Goal: Information Seeking & Learning: Learn about a topic

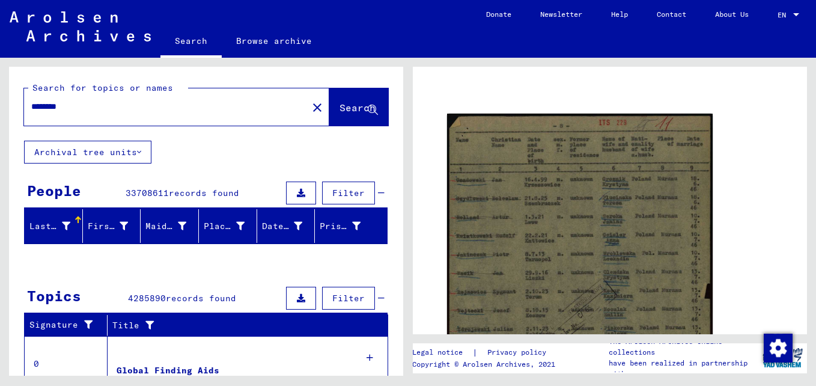
scroll to position [120, 0]
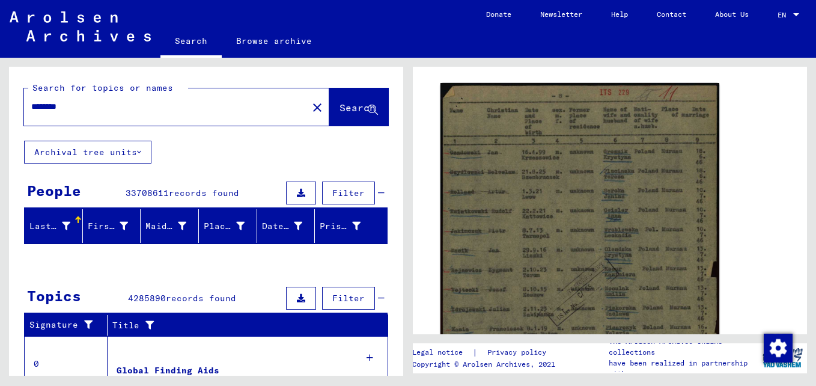
click at [559, 200] on img at bounding box center [580, 280] width 279 height 394
click at [560, 223] on img at bounding box center [580, 280] width 279 height 394
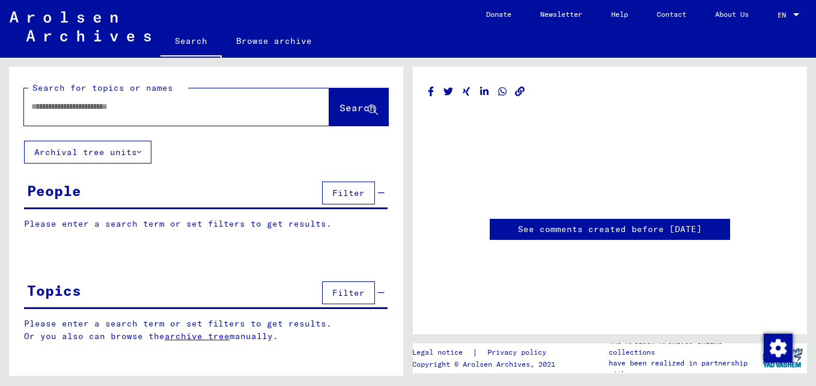
type input "********"
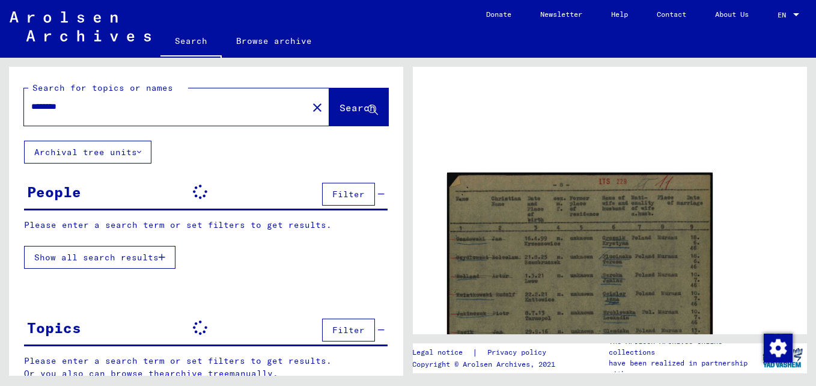
scroll to position [60, 0]
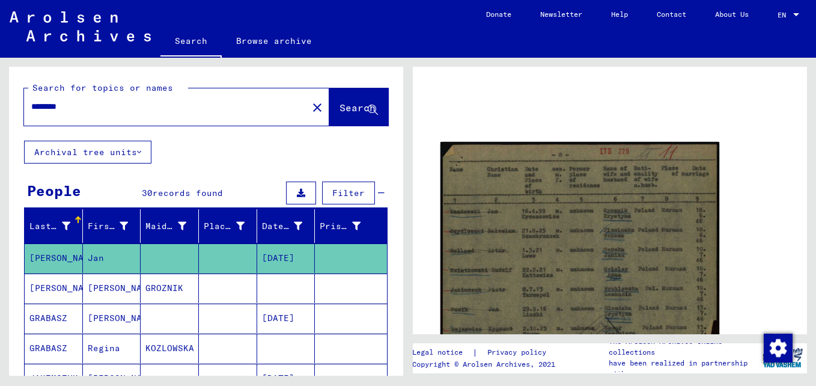
click at [565, 221] on img at bounding box center [580, 339] width 279 height 394
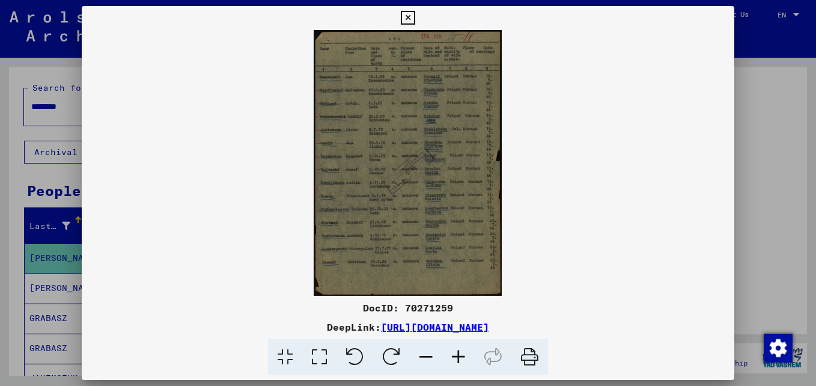
click at [461, 355] on icon at bounding box center [458, 357] width 32 height 37
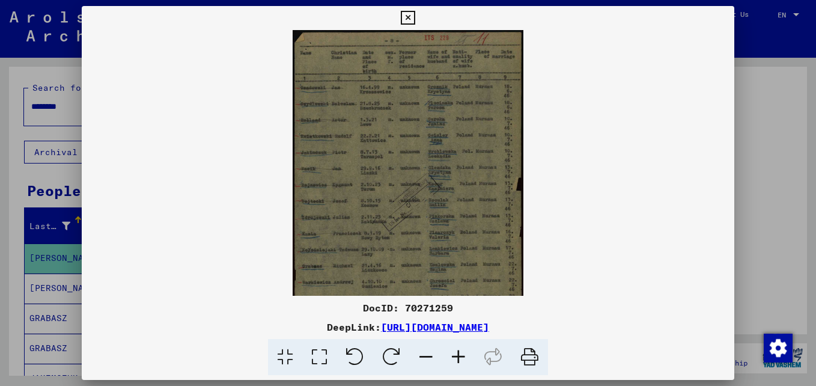
click at [461, 355] on icon at bounding box center [458, 357] width 32 height 37
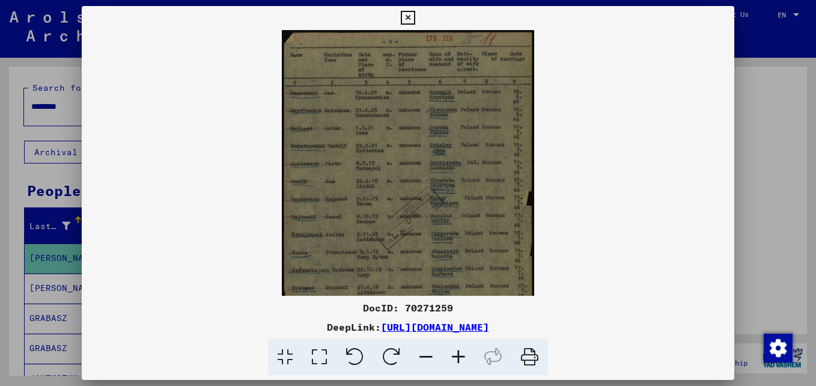
click at [461, 355] on icon at bounding box center [458, 357] width 32 height 37
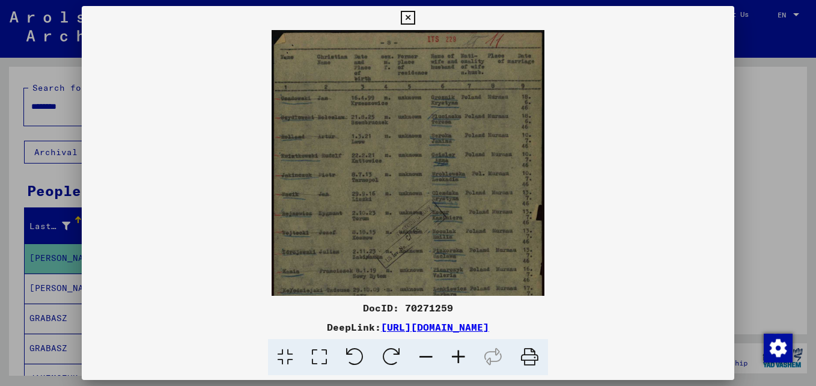
click at [461, 355] on icon at bounding box center [458, 357] width 32 height 37
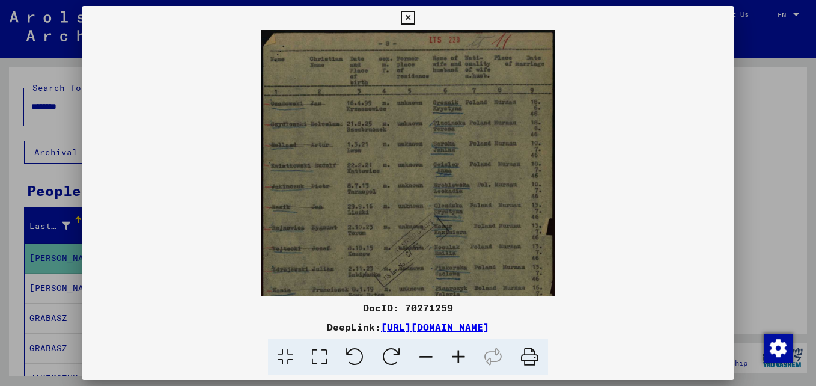
click at [461, 355] on icon at bounding box center [458, 357] width 32 height 37
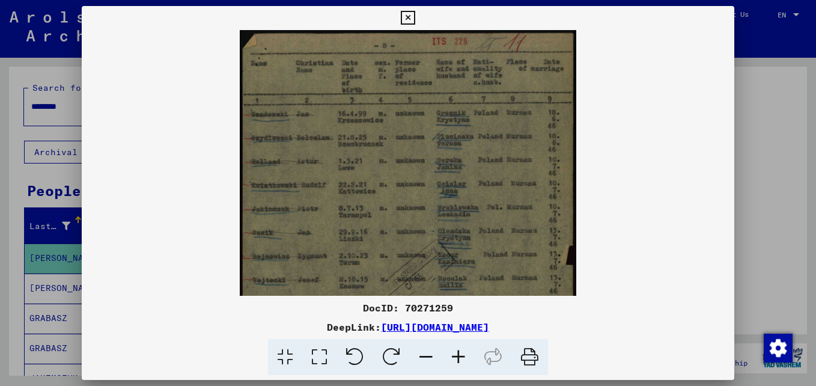
click at [461, 355] on icon at bounding box center [458, 357] width 32 height 37
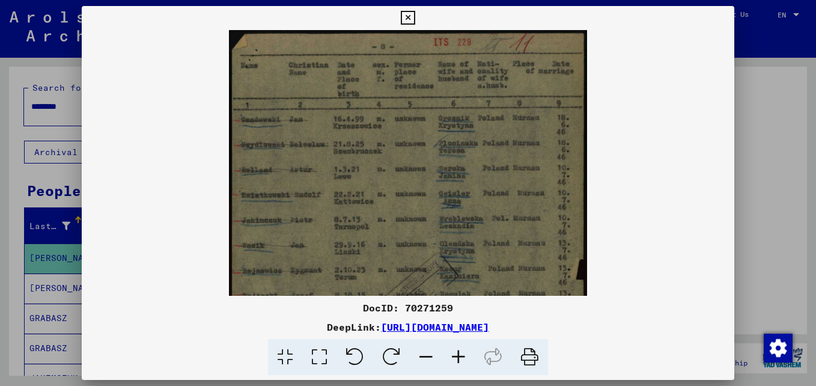
click at [461, 355] on icon at bounding box center [458, 357] width 32 height 37
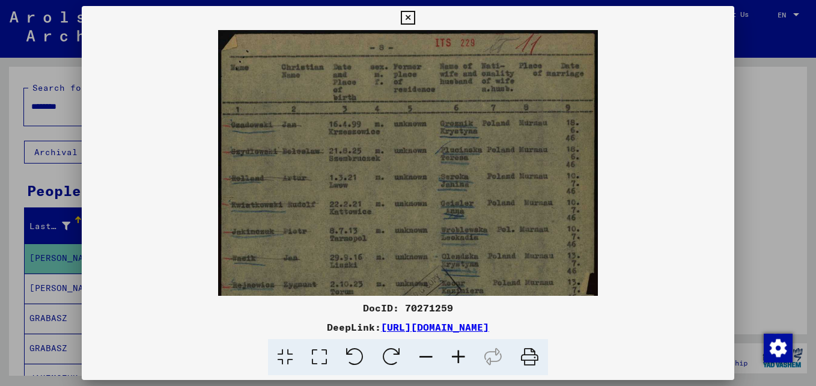
click at [461, 355] on icon at bounding box center [458, 357] width 32 height 37
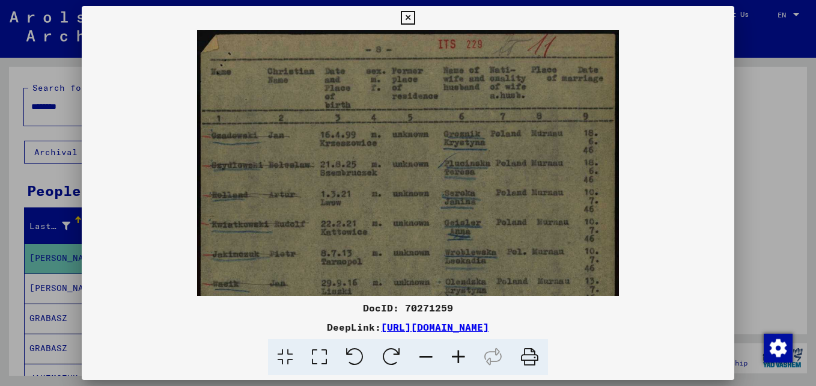
click at [461, 355] on icon at bounding box center [458, 357] width 32 height 37
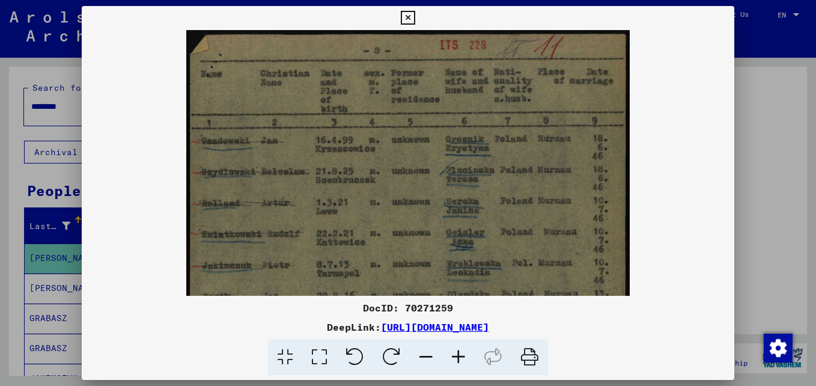
click at [461, 355] on icon at bounding box center [458, 357] width 32 height 37
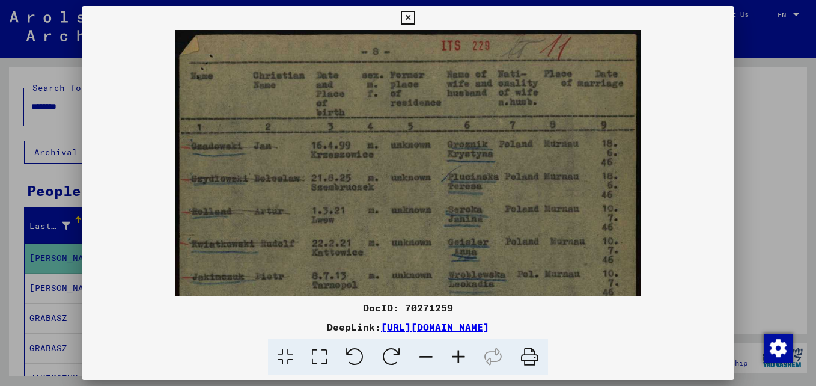
click at [461, 355] on icon at bounding box center [458, 357] width 32 height 37
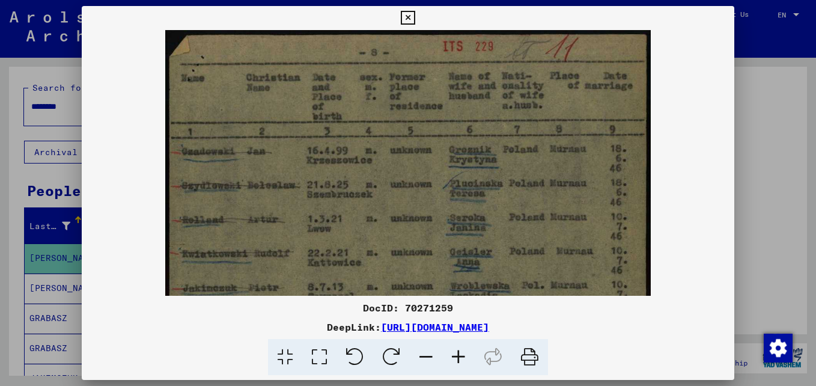
click at [461, 355] on icon at bounding box center [458, 357] width 32 height 37
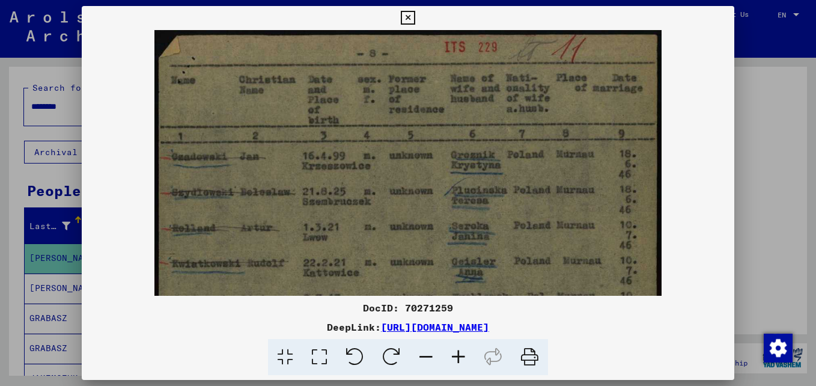
click at [461, 355] on icon at bounding box center [458, 357] width 32 height 37
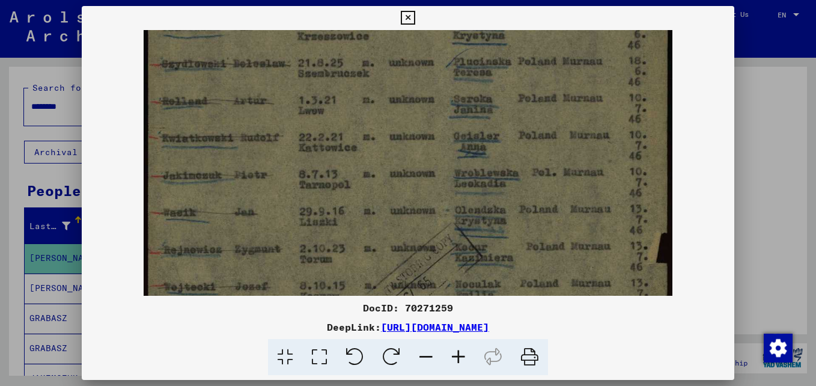
scroll to position [139, 0]
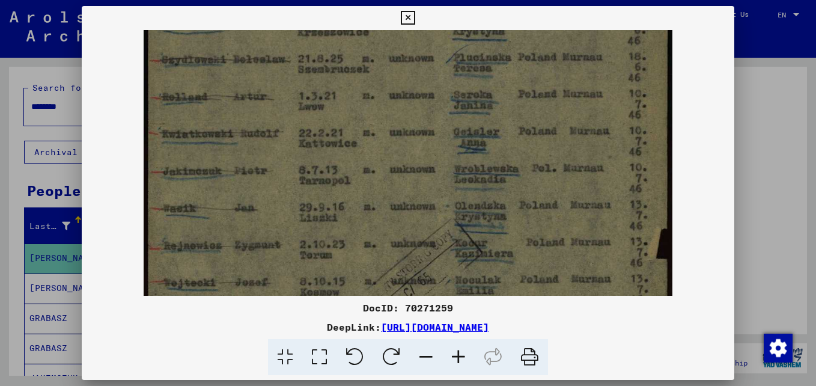
drag, startPoint x: 422, startPoint y: 243, endPoint x: 445, endPoint y: 103, distance: 141.4
click at [445, 103] on img at bounding box center [408, 264] width 529 height 746
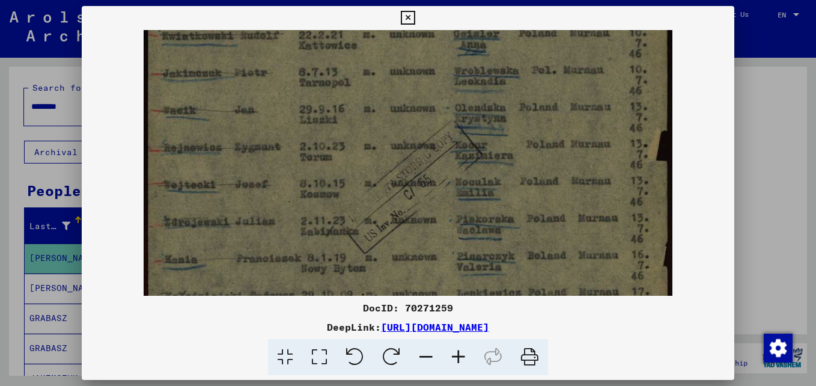
scroll to position [243, 0]
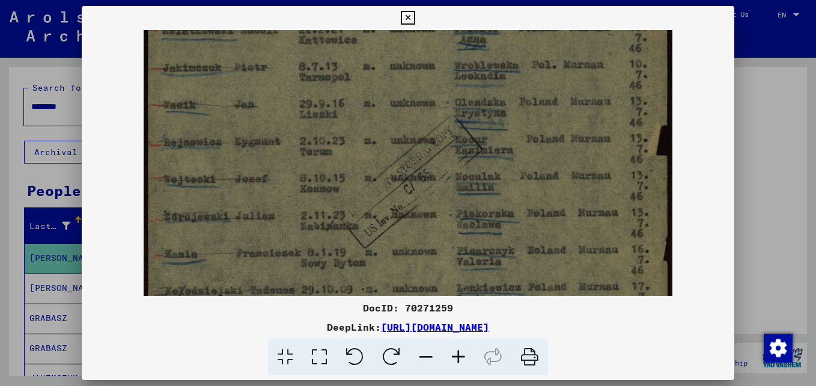
drag, startPoint x: 424, startPoint y: 200, endPoint x: 443, endPoint y: 96, distance: 105.1
click at [443, 96] on img at bounding box center [408, 160] width 529 height 746
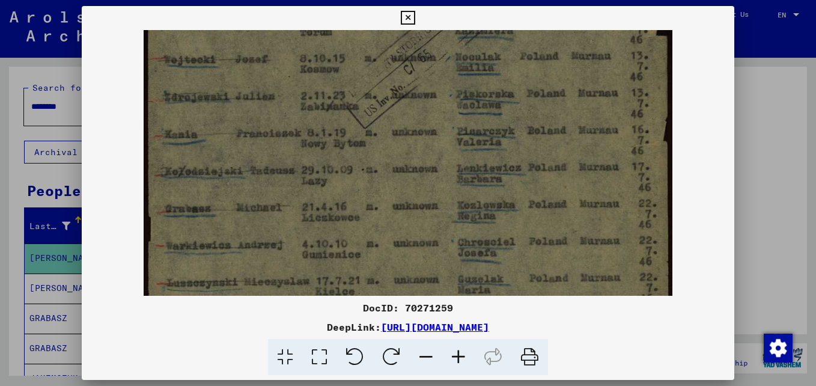
drag, startPoint x: 425, startPoint y: 216, endPoint x: 452, endPoint y: 97, distance: 122.6
click at [453, 97] on img at bounding box center [408, 41] width 529 height 746
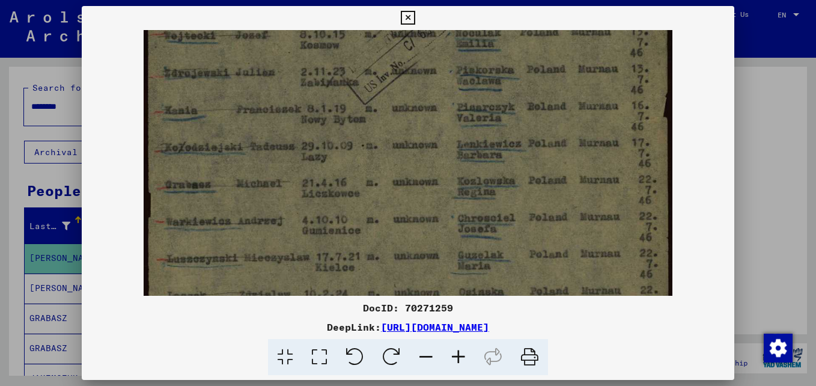
scroll to position [419, 0]
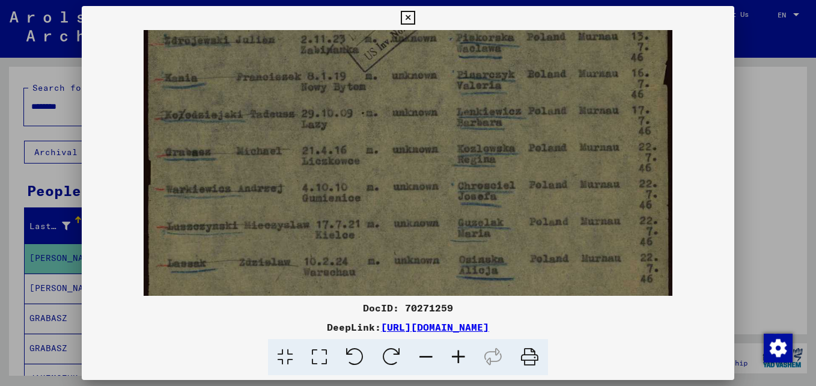
drag, startPoint x: 420, startPoint y: 213, endPoint x: 435, endPoint y: 156, distance: 58.3
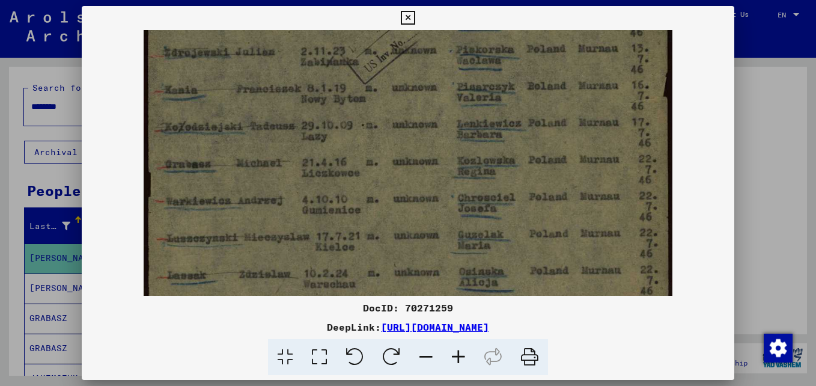
scroll to position [392, 0]
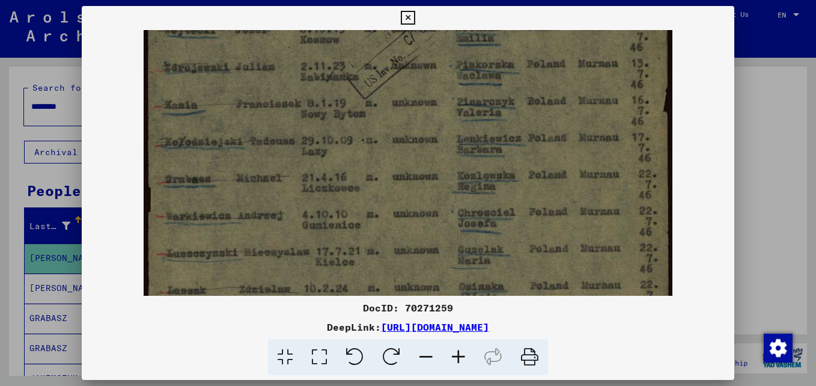
drag, startPoint x: 319, startPoint y: 238, endPoint x: 325, endPoint y: 265, distance: 27.6
click at [325, 265] on img at bounding box center [408, 11] width 529 height 746
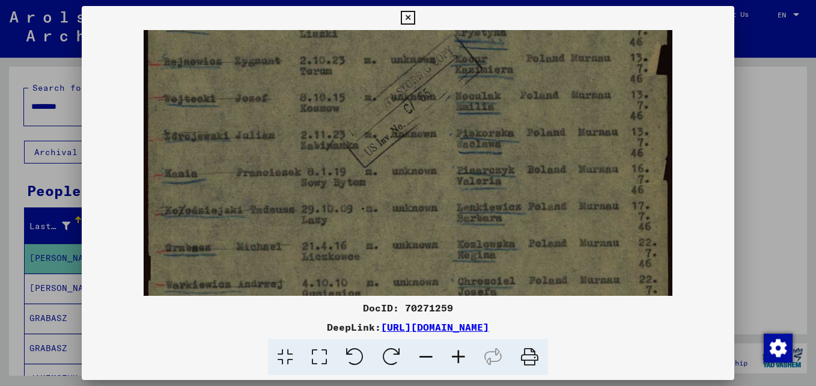
scroll to position [318, 0]
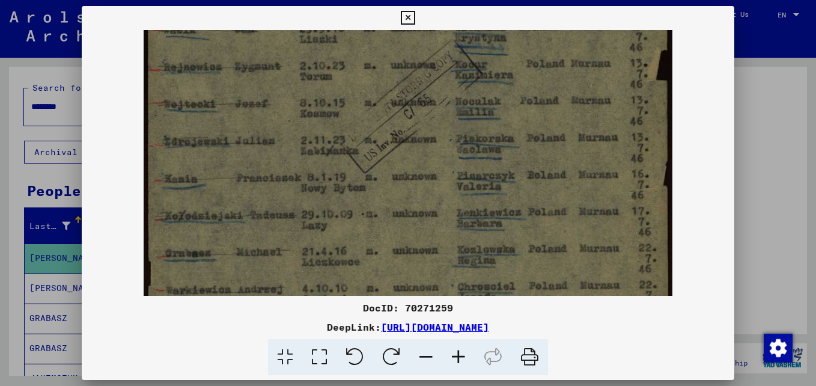
drag, startPoint x: 377, startPoint y: 178, endPoint x: 384, endPoint y: 252, distance: 74.3
click at [384, 252] on img at bounding box center [408, 85] width 529 height 746
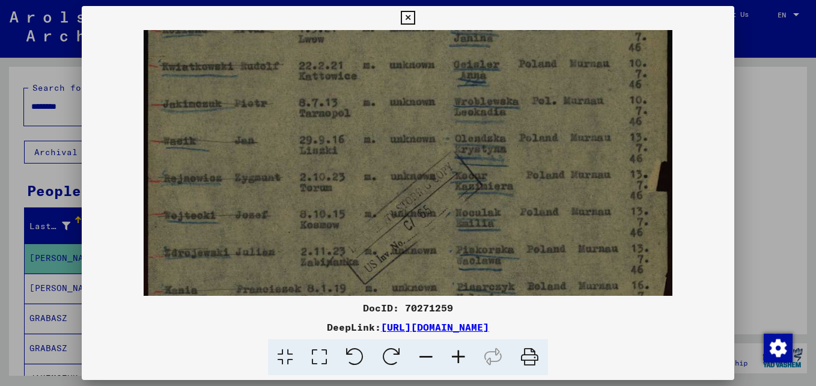
scroll to position [203, 0]
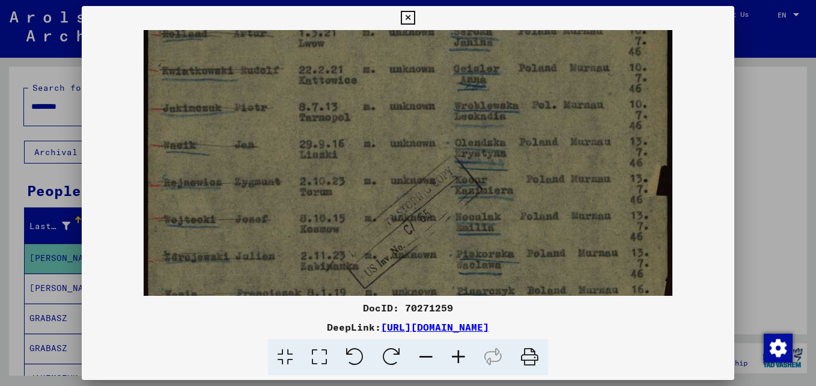
drag, startPoint x: 396, startPoint y: 156, endPoint x: 400, endPoint y: 272, distance: 115.5
click at [400, 272] on img at bounding box center [408, 201] width 529 height 746
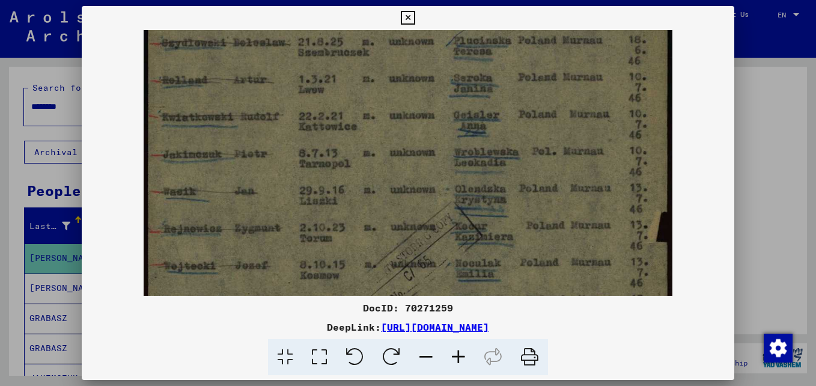
scroll to position [152, 0]
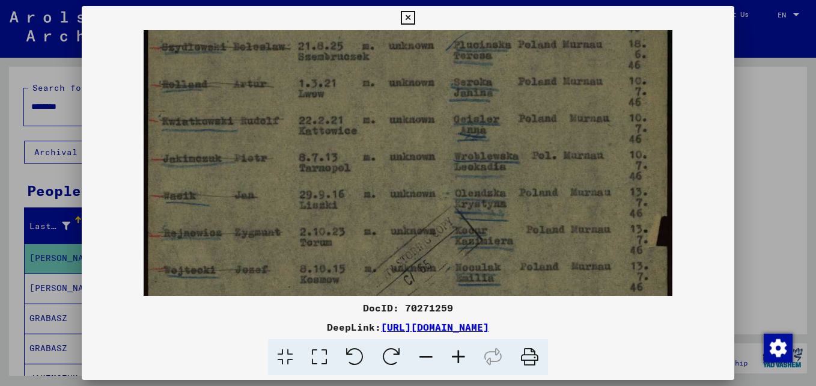
drag, startPoint x: 391, startPoint y: 160, endPoint x: 394, endPoint y: 211, distance: 50.6
click at [394, 211] on img at bounding box center [408, 251] width 529 height 746
click at [406, 21] on icon at bounding box center [408, 18] width 14 height 14
